Goal: Information Seeking & Learning: Learn about a topic

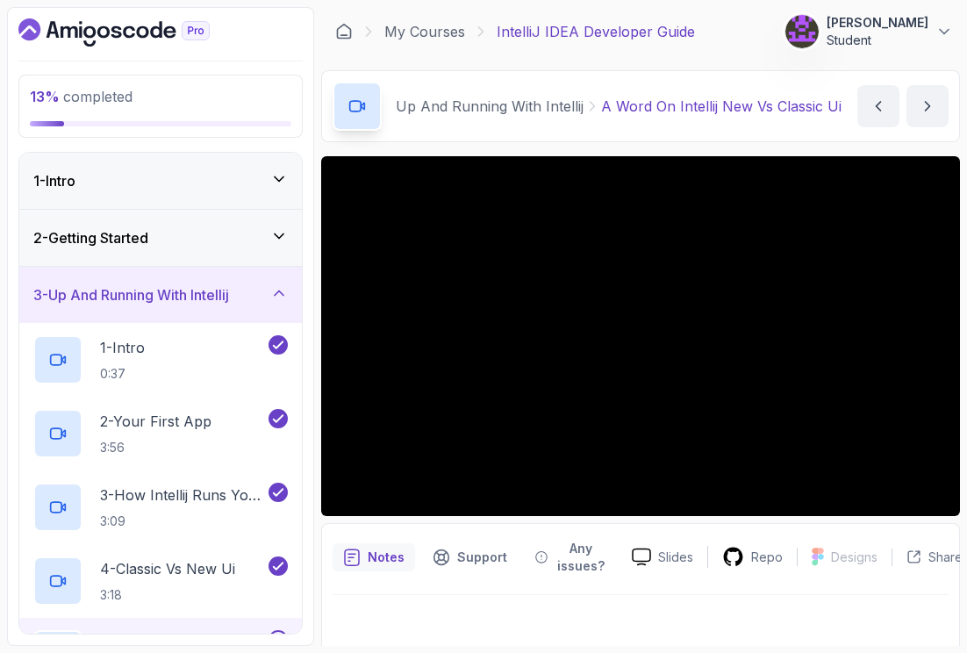
scroll to position [316, 0]
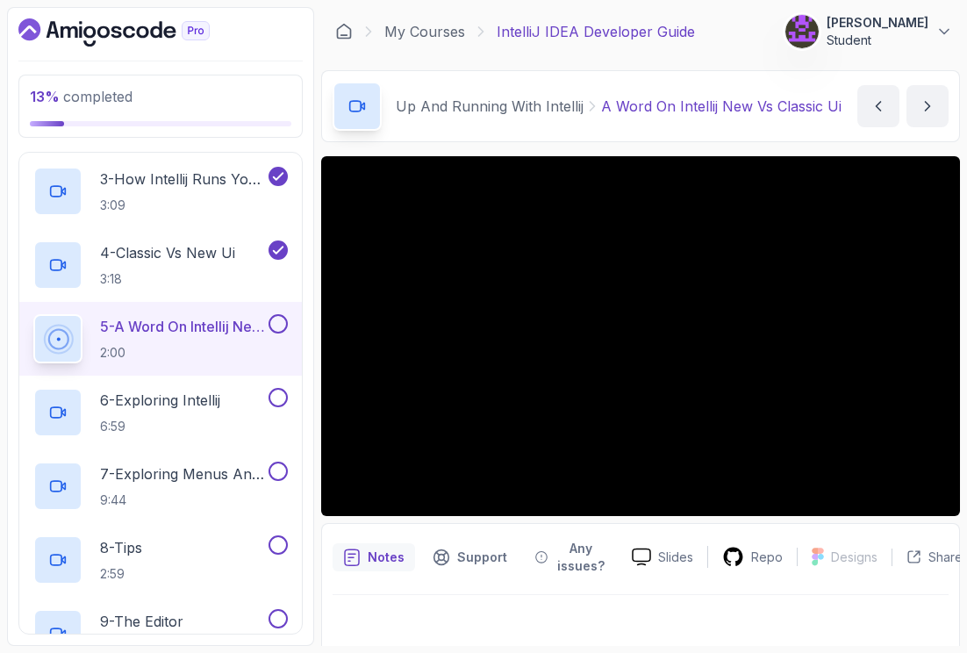
click at [659, 62] on main "My Courses IntelliJ IDEA Developer Guide 32 Points 1 [PERSON_NAME] Student 3 - …" at bounding box center [640, 326] width 639 height 639
click at [188, 272] on p "3:18" at bounding box center [167, 279] width 135 height 18
click at [145, 418] on p "6:59" at bounding box center [160, 427] width 120 height 18
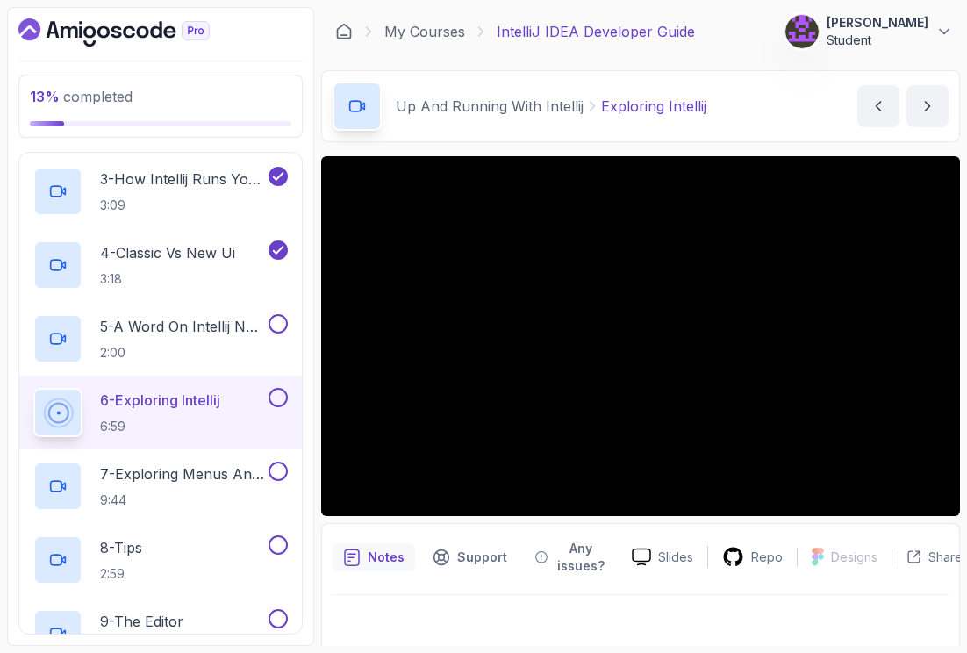
click at [453, 420] on div at bounding box center [640, 336] width 639 height 360
click at [179, 355] on p "2:00" at bounding box center [182, 353] width 165 height 18
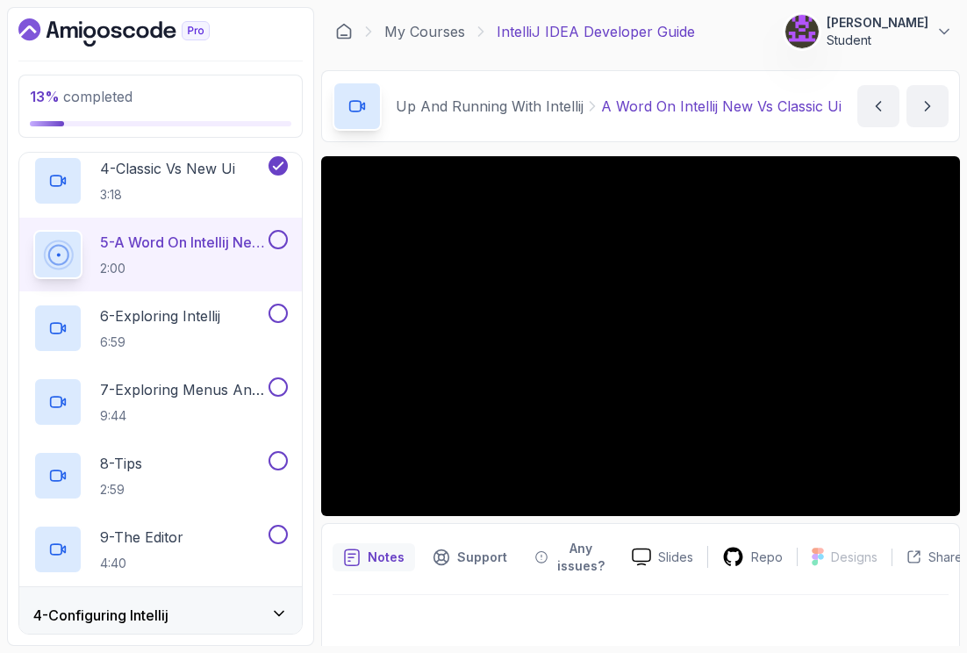
scroll to position [377, 0]
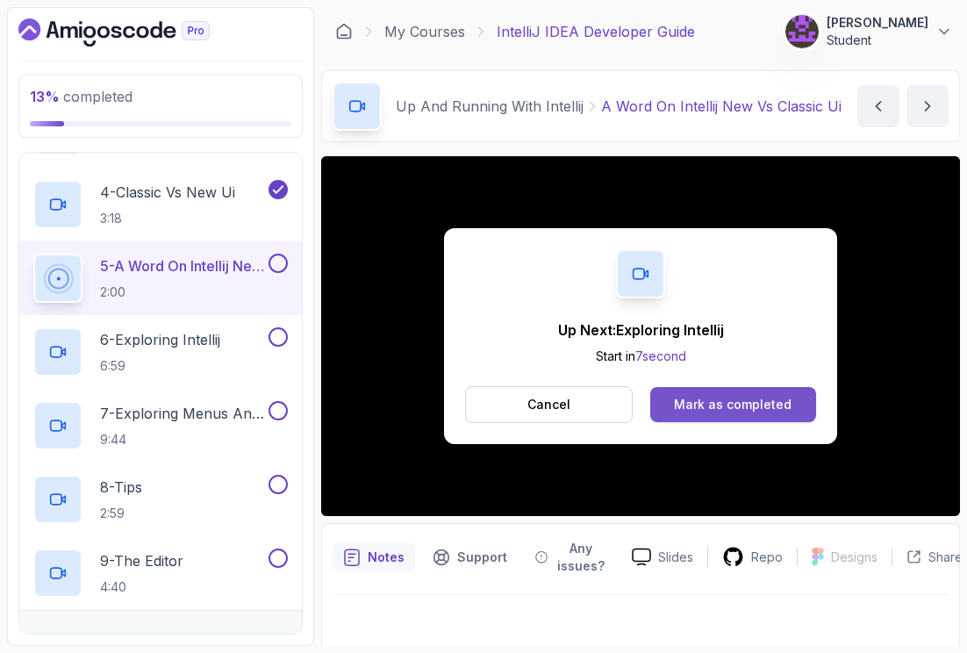
click at [720, 408] on div "Mark as completed" at bounding box center [733, 405] width 118 height 18
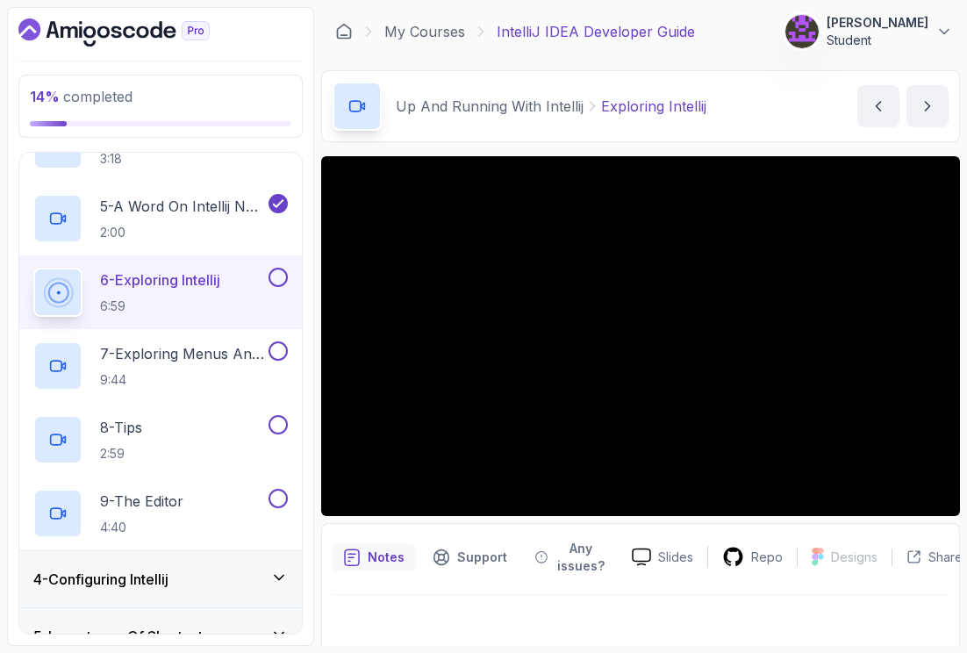
scroll to position [433, 0]
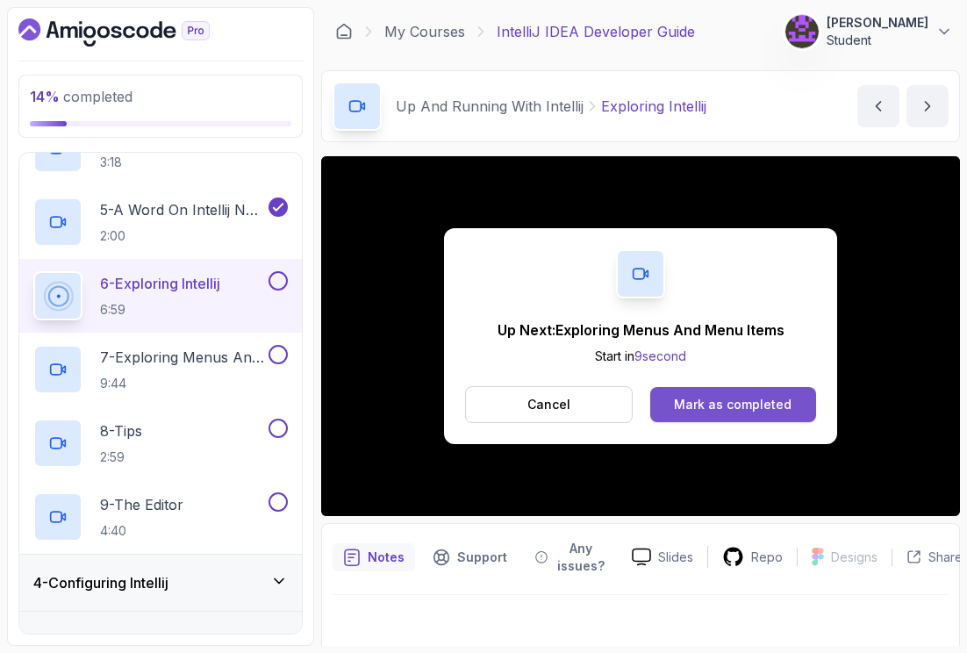
click at [747, 406] on div "Mark as completed" at bounding box center [733, 405] width 118 height 18
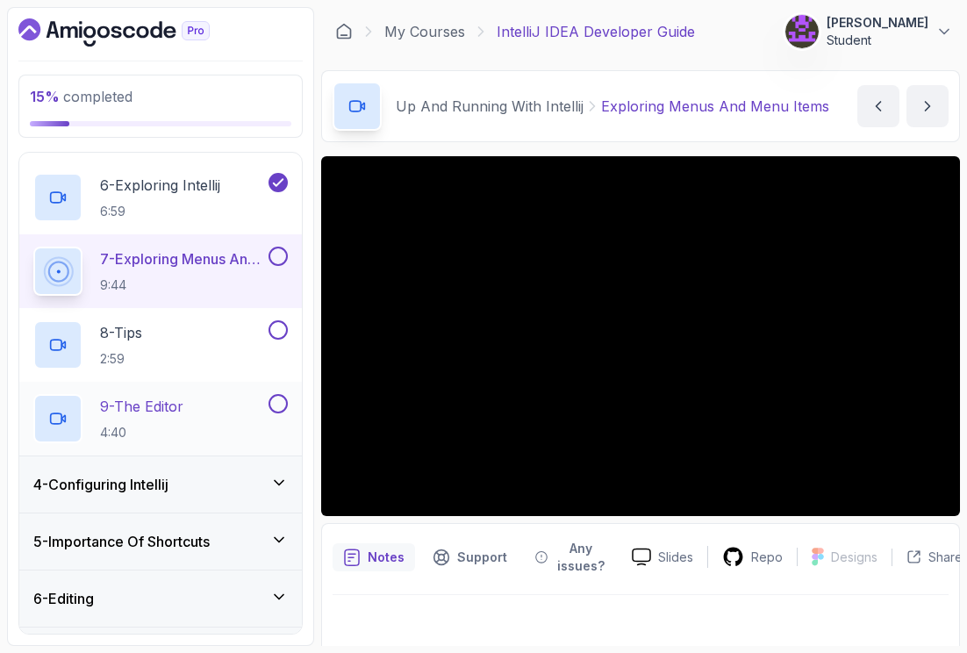
scroll to position [593, 0]
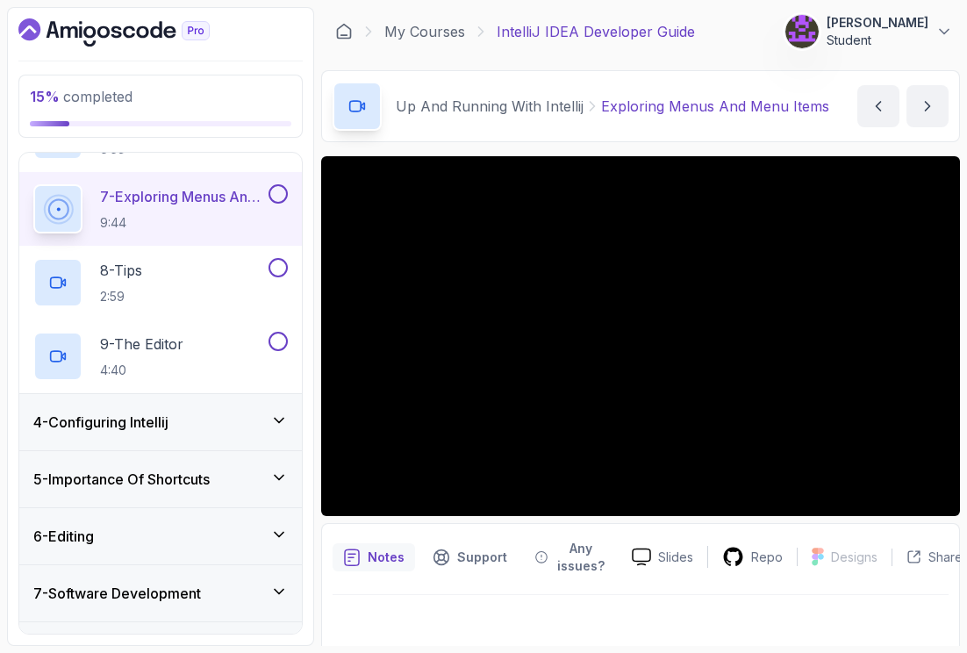
click at [176, 440] on div "4 - Configuring Intellij" at bounding box center [160, 422] width 283 height 56
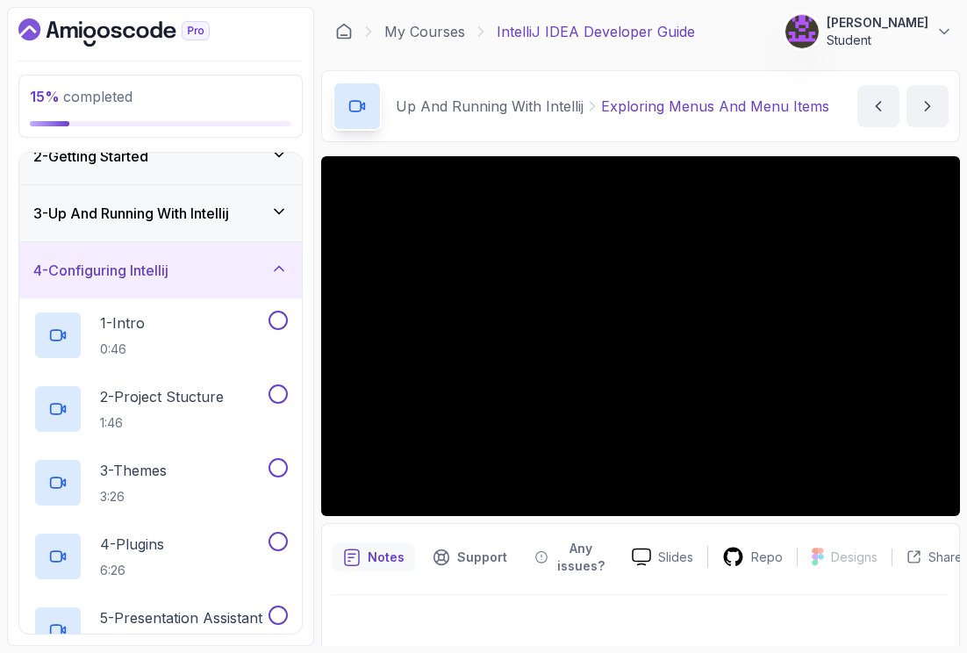
scroll to position [0, 0]
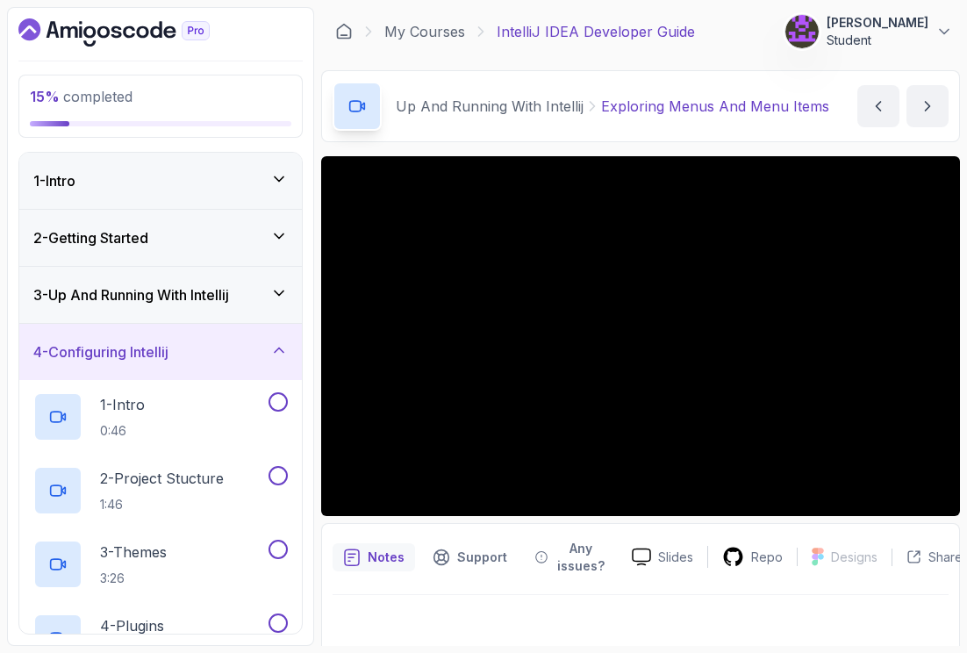
click at [94, 360] on h3 "4 - Configuring Intellij" at bounding box center [100, 351] width 135 height 21
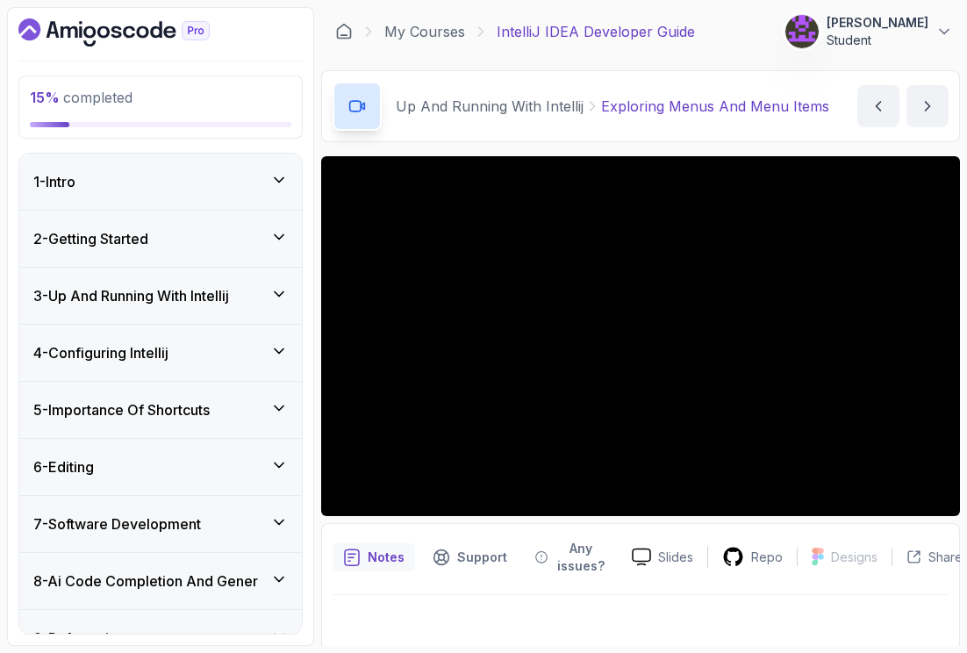
click at [178, 299] on h3 "3 - Up And Running With Intellij" at bounding box center [131, 295] width 196 height 21
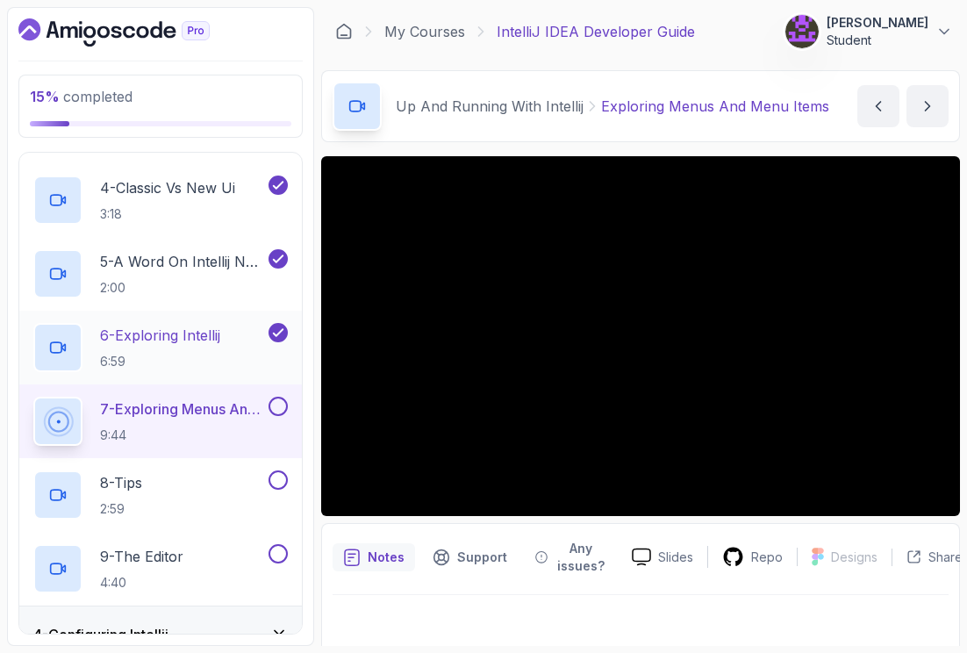
scroll to position [381, 0]
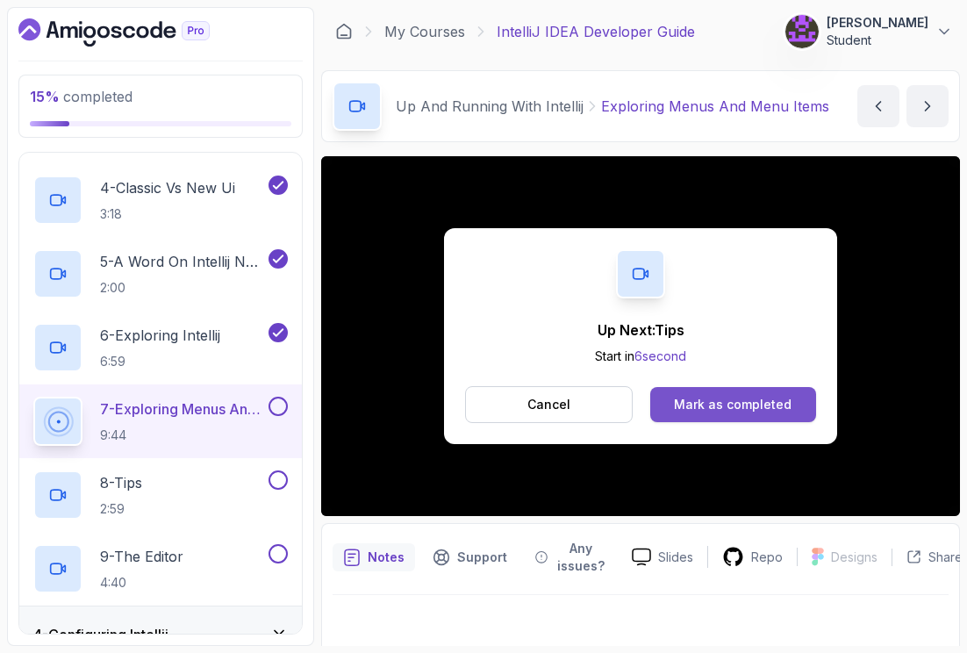
click at [732, 405] on div "Mark as completed" at bounding box center [733, 405] width 118 height 18
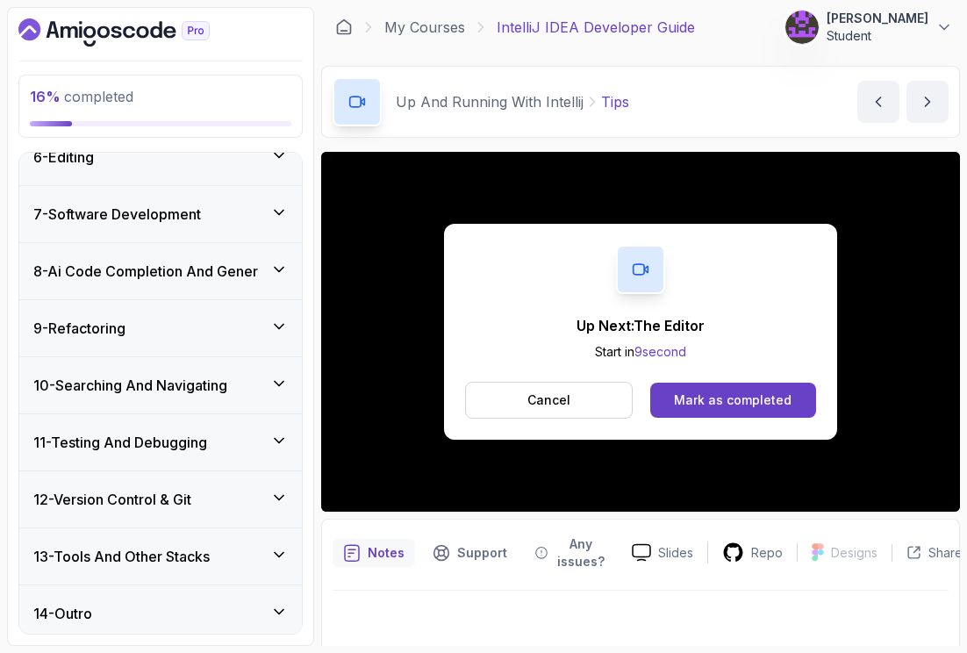
scroll to position [9, 0]
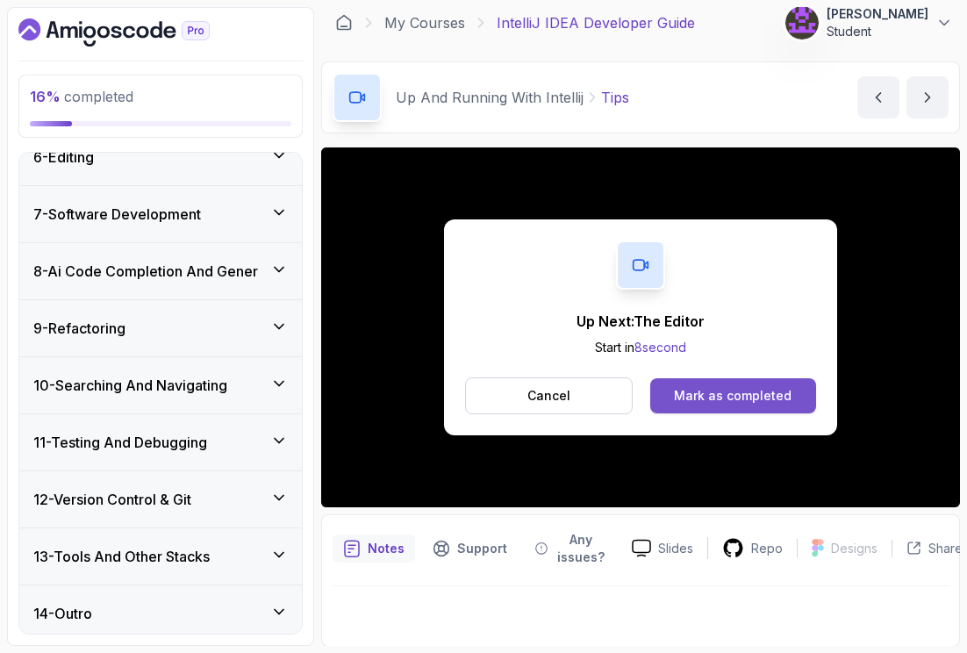
click at [760, 399] on div "Mark as completed" at bounding box center [733, 396] width 118 height 18
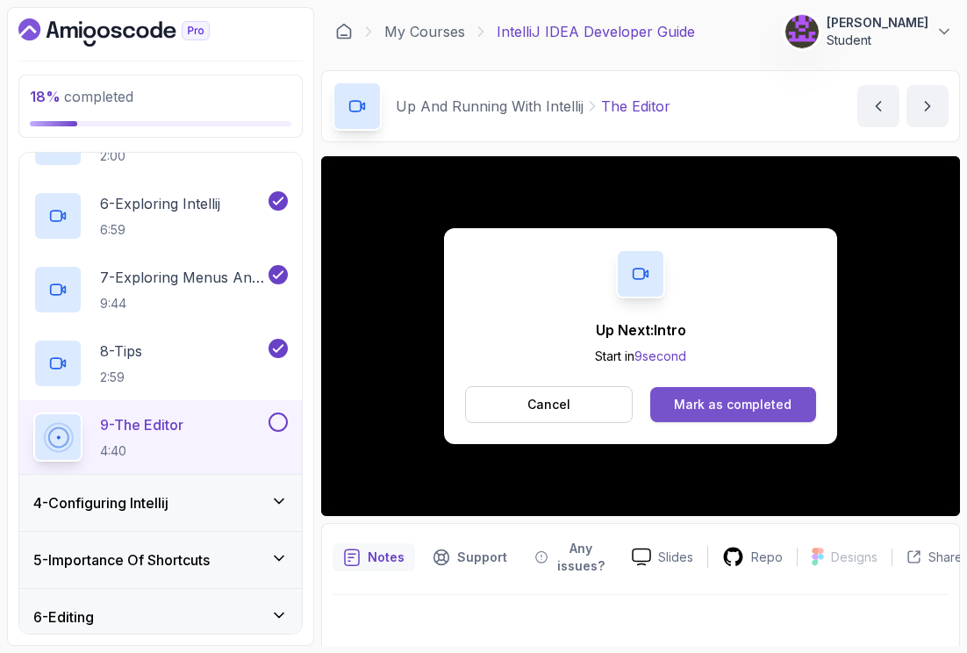
click at [719, 408] on div "Mark as completed" at bounding box center [733, 405] width 118 height 18
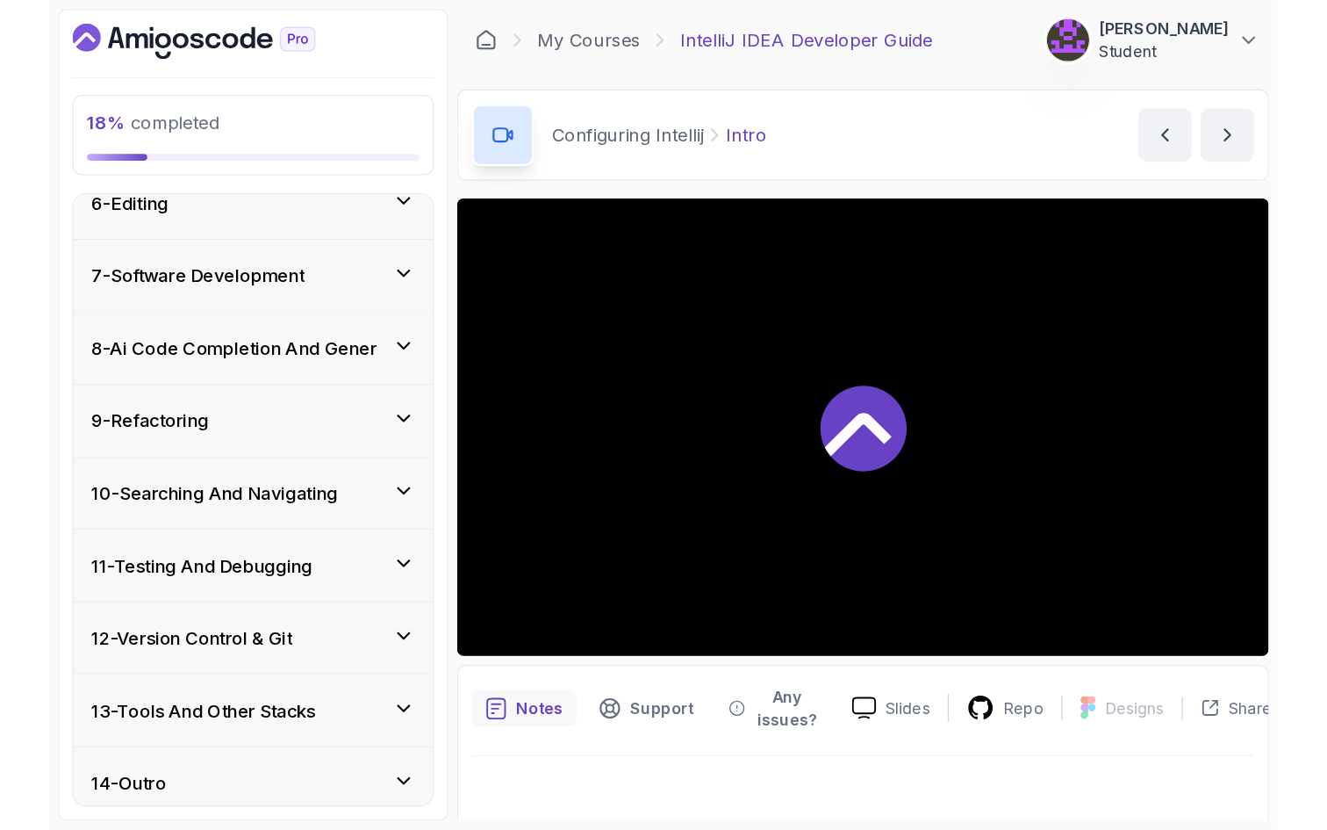
scroll to position [833, 0]
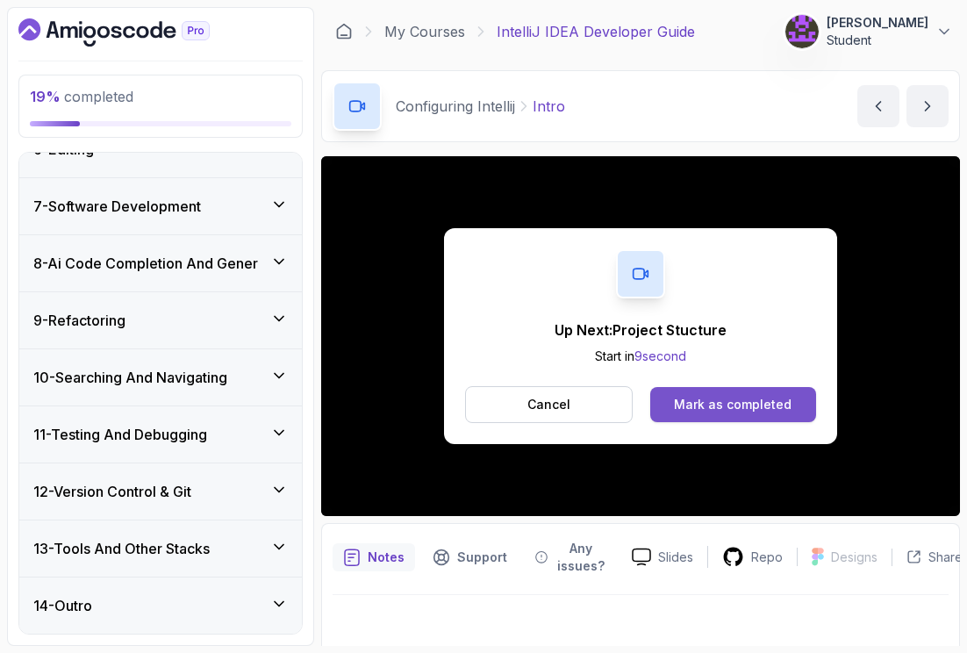
click at [758, 404] on div "Mark as completed" at bounding box center [733, 405] width 118 height 18
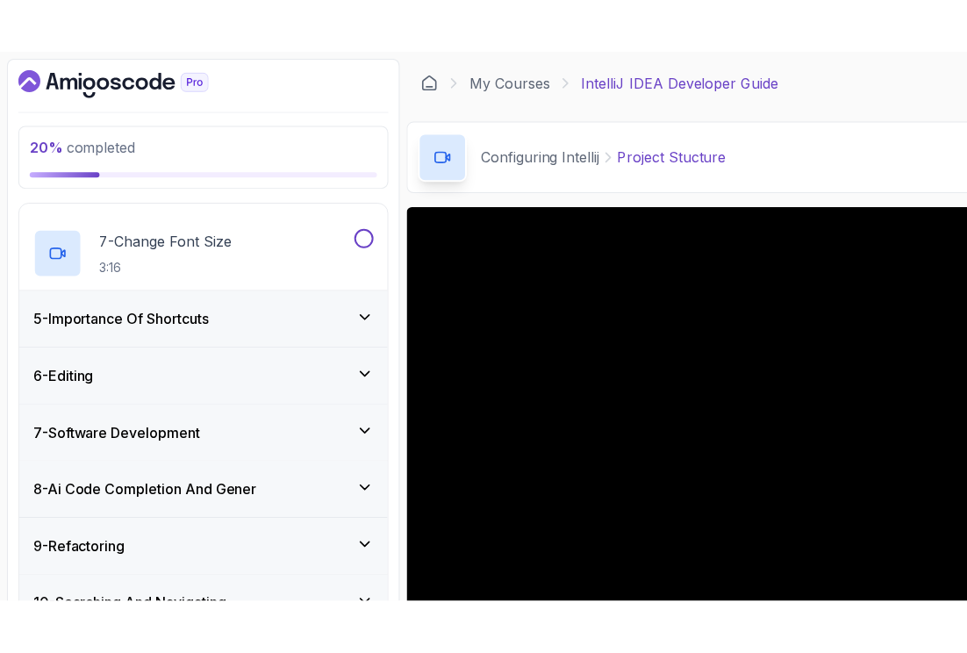
scroll to position [833, 0]
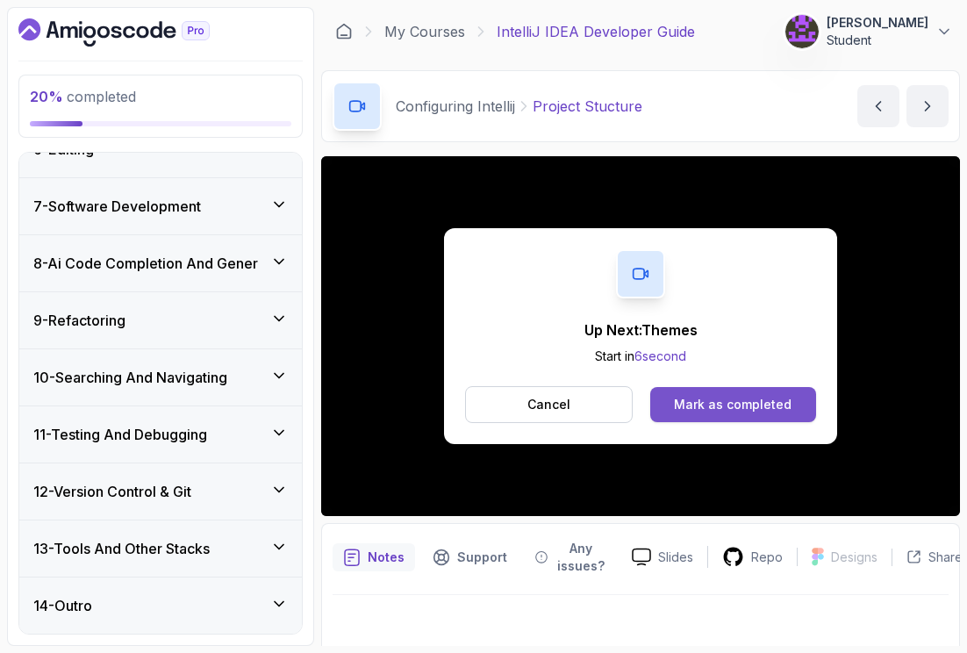
click at [757, 402] on div "Mark as completed" at bounding box center [733, 405] width 118 height 18
click at [750, 406] on div "Mark as completed" at bounding box center [733, 405] width 118 height 18
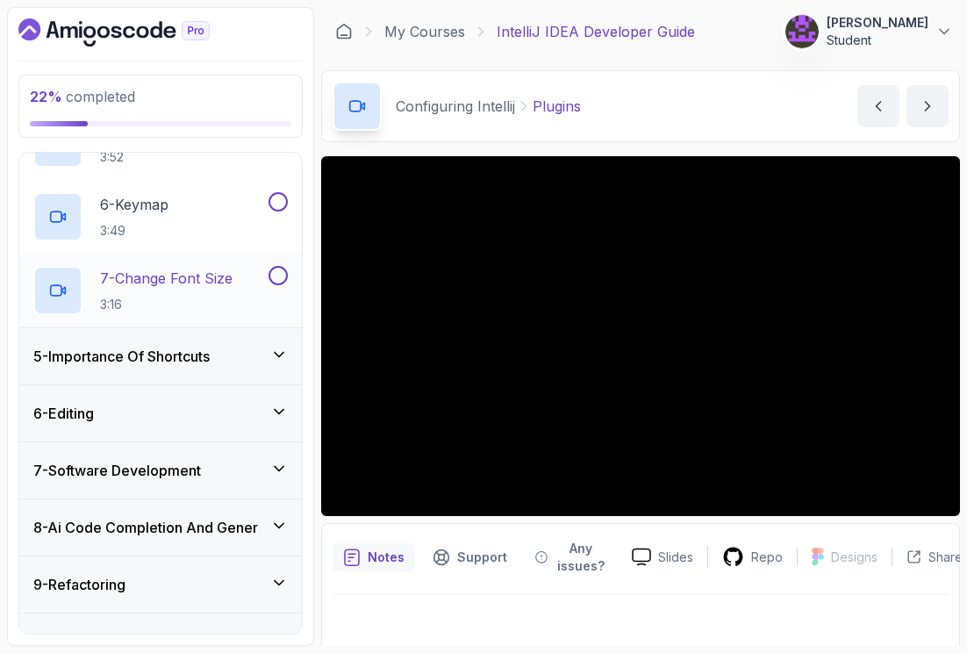
scroll to position [458, 0]
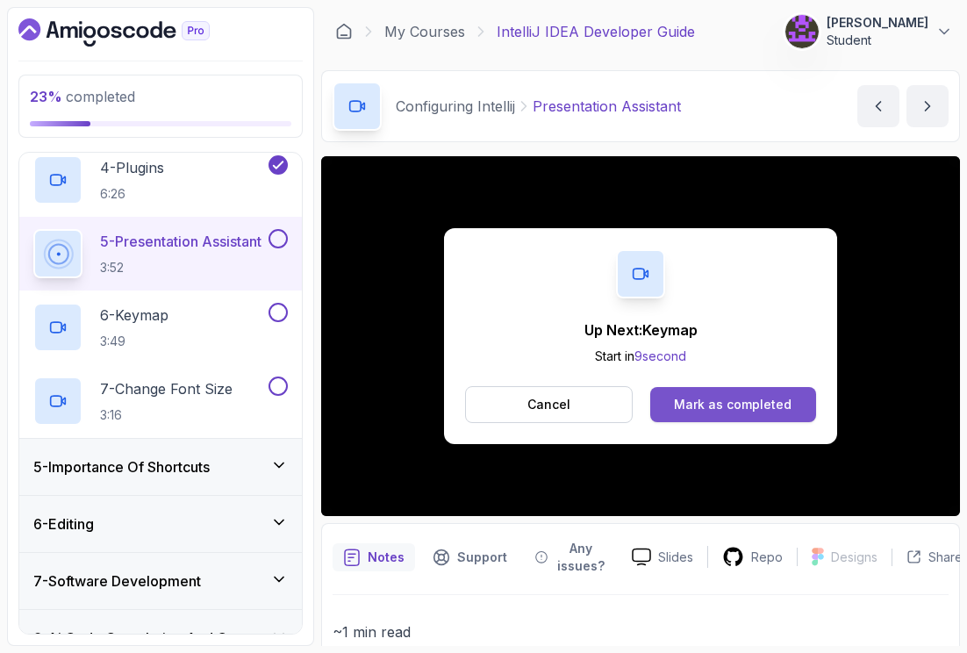
click at [758, 406] on div "Mark as completed" at bounding box center [733, 405] width 118 height 18
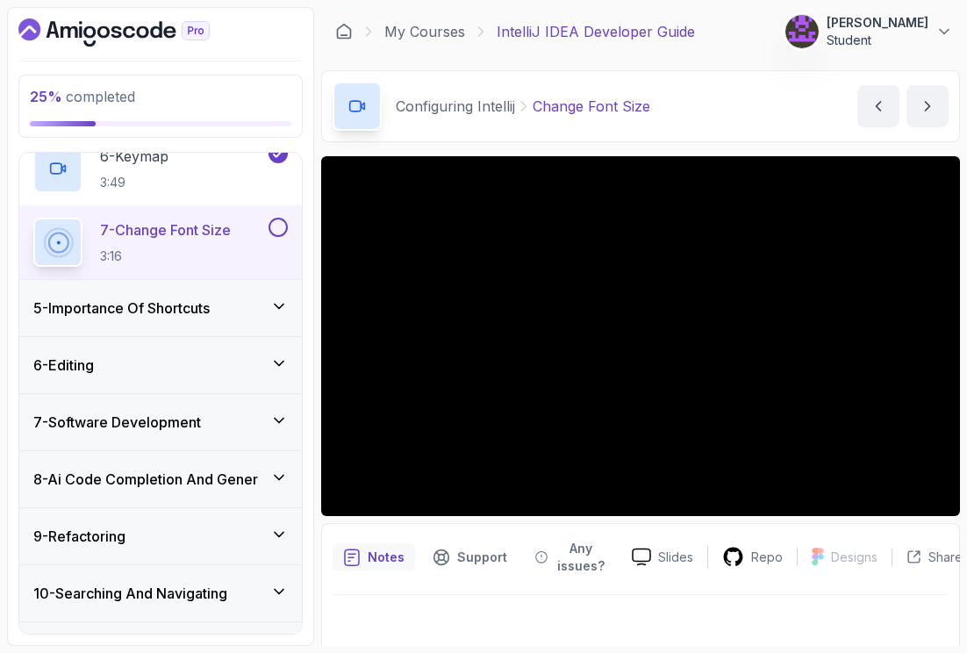
scroll to position [661, 0]
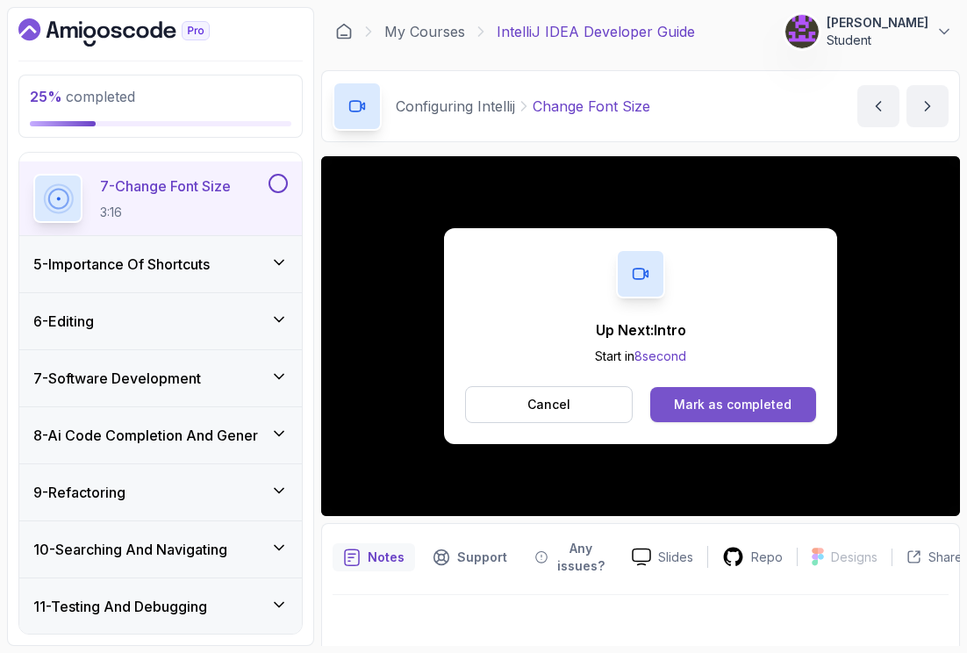
click at [707, 406] on div "Mark as completed" at bounding box center [733, 405] width 118 height 18
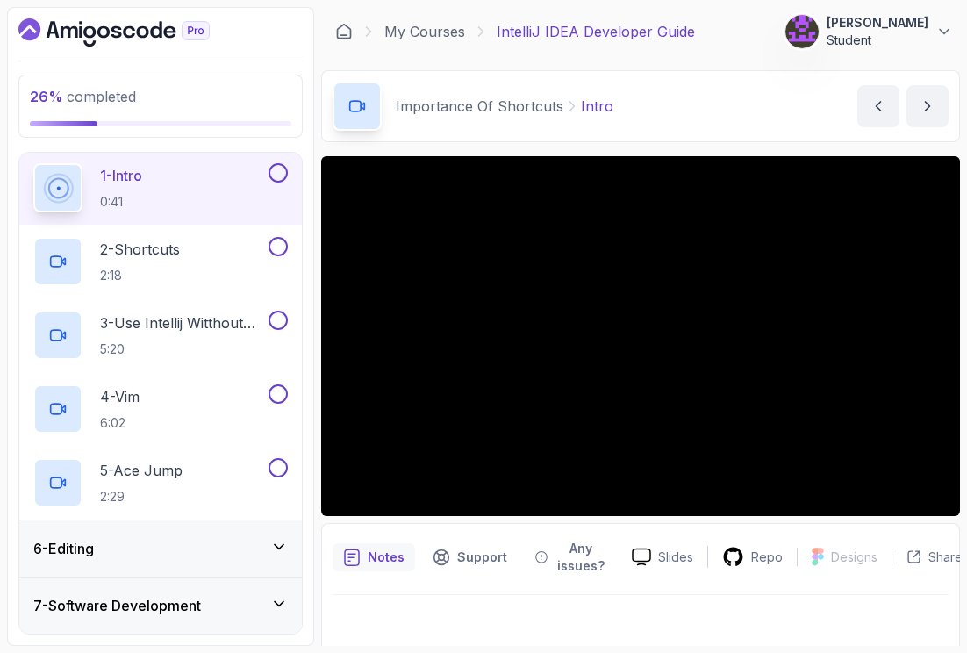
scroll to position [286, 0]
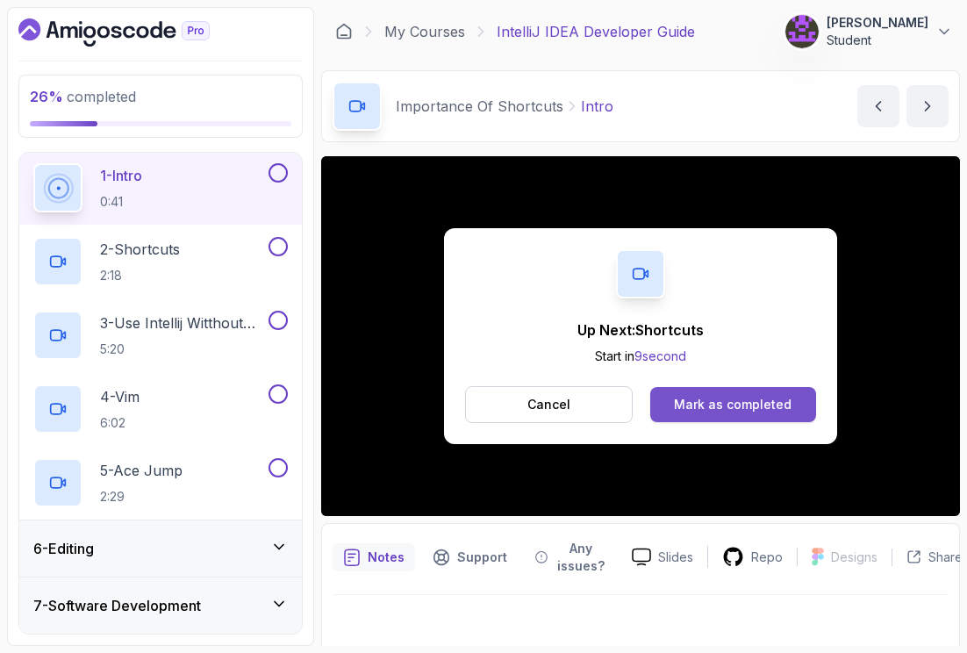
click at [687, 408] on div "Mark as completed" at bounding box center [733, 405] width 118 height 18
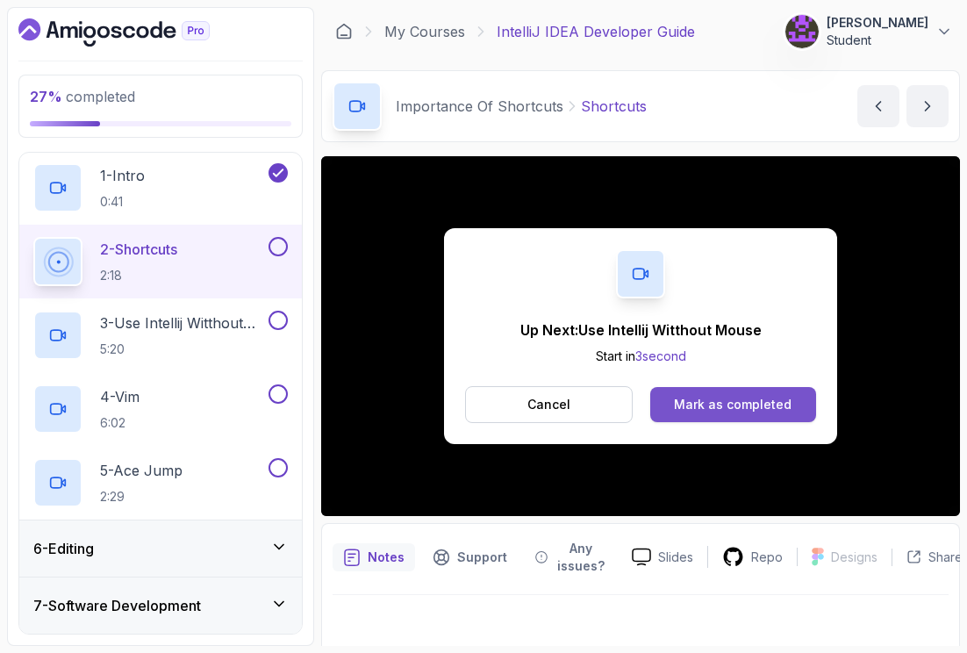
click at [731, 406] on div "Mark as completed" at bounding box center [733, 405] width 118 height 18
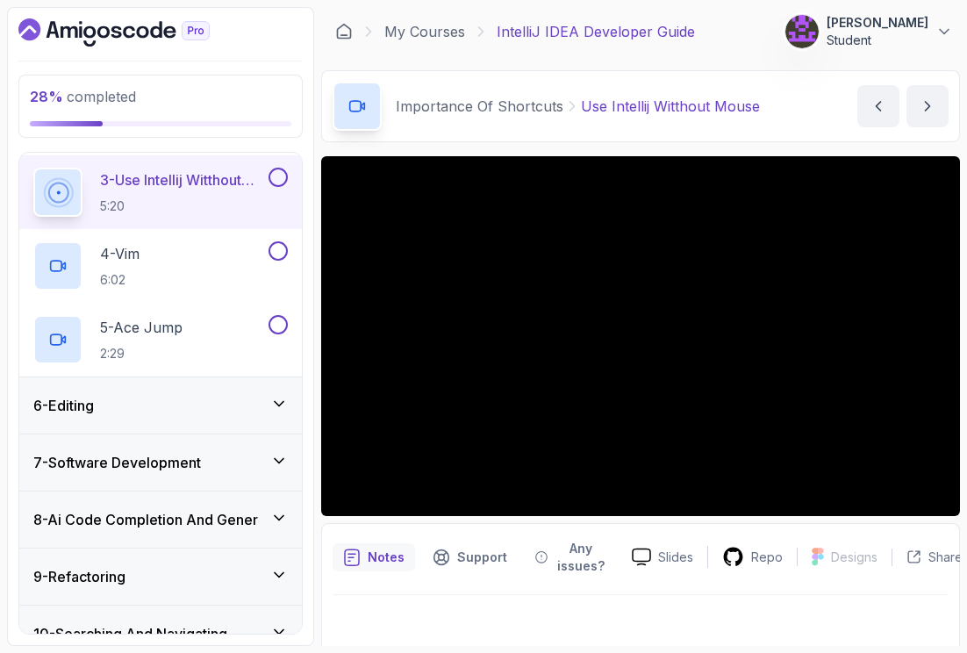
scroll to position [429, 0]
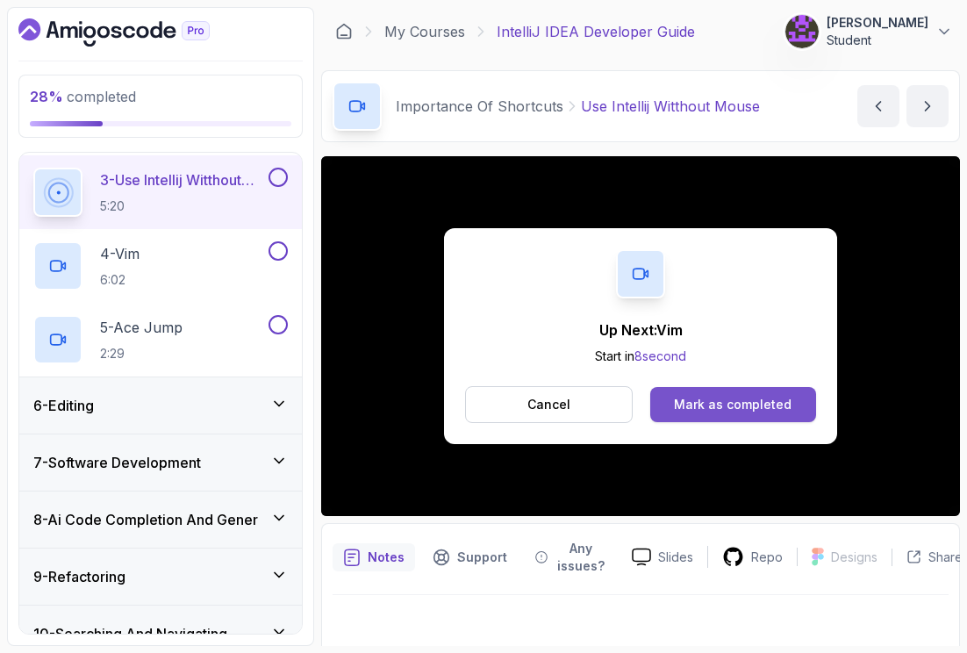
click at [751, 411] on div "Mark as completed" at bounding box center [733, 405] width 118 height 18
